Goal: Complete application form

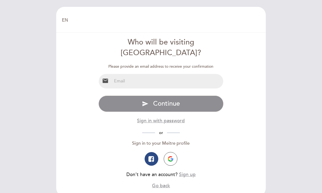
click at [122, 74] on input "email" at bounding box center [168, 81] width 112 height 14
type input "[EMAIL_ADDRESS][DOMAIN_NAME]"
click at [199, 96] on button "send Continue" at bounding box center [161, 104] width 125 height 16
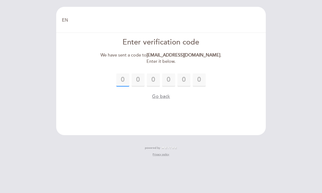
click at [125, 81] on input "text" at bounding box center [122, 79] width 13 height 13
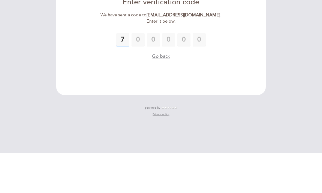
type input "7"
type input "2"
type input "7"
type input "9"
type input "0"
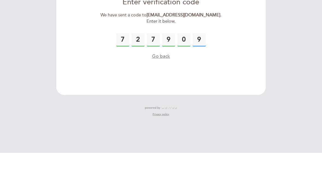
type input "9"
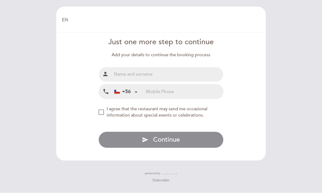
click at [185, 67] on input "text" at bounding box center [168, 74] width 112 height 14
type input "[PERSON_NAME]"
click at [175, 85] on input "tel" at bounding box center [184, 92] width 77 height 14
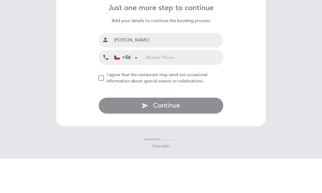
click at [133, 85] on div "+56" at bounding box center [125, 92] width 27 height 14
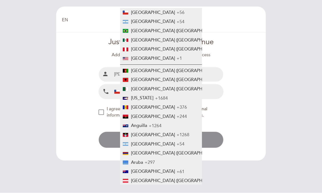
click at [146, 172] on span "[GEOGRAPHIC_DATA]" at bounding box center [153, 171] width 44 height 5
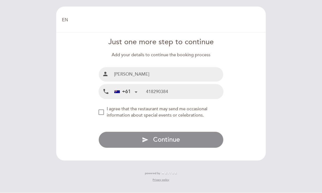
click at [181, 85] on input "418290384" at bounding box center [184, 92] width 77 height 14
type input "418190384"
click at [188, 132] on button "send Continue" at bounding box center [161, 140] width 125 height 16
